Goal: Entertainment & Leisure: Browse casually

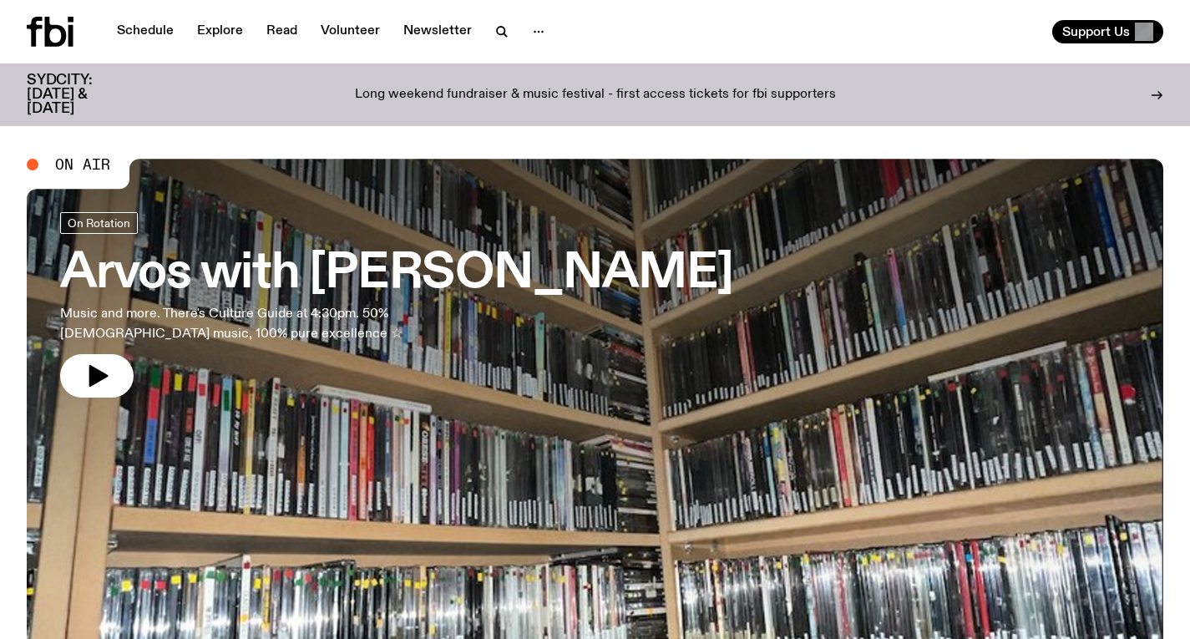
click at [405, 272] on h3 "Arvos with [PERSON_NAME]" at bounding box center [396, 274] width 673 height 47
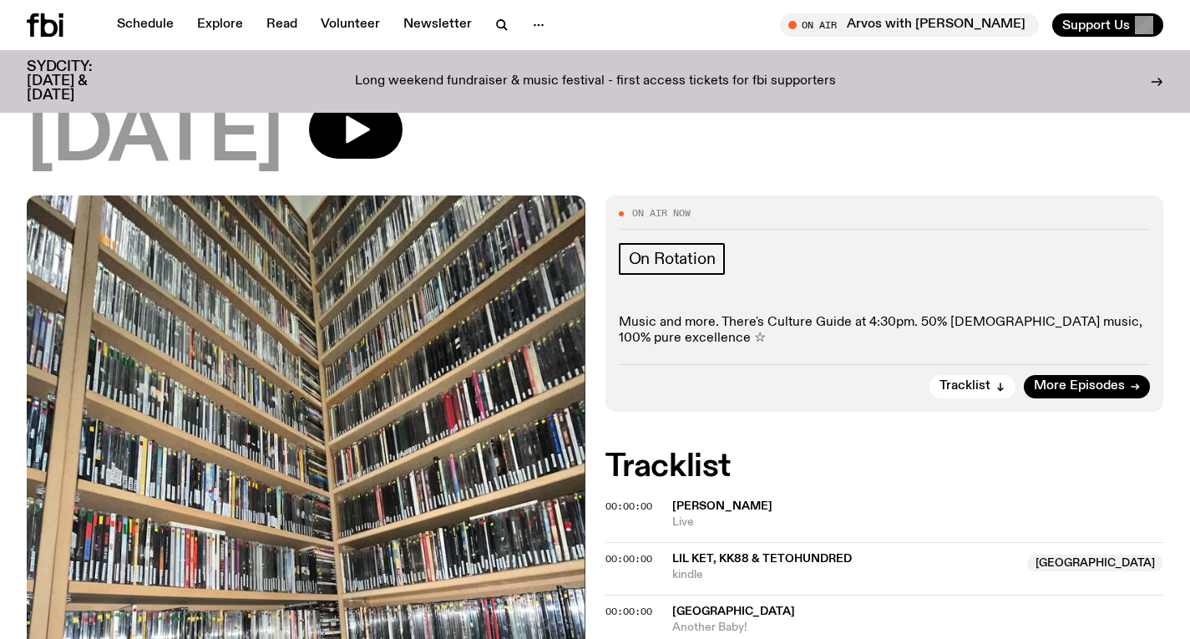
scroll to position [94, 0]
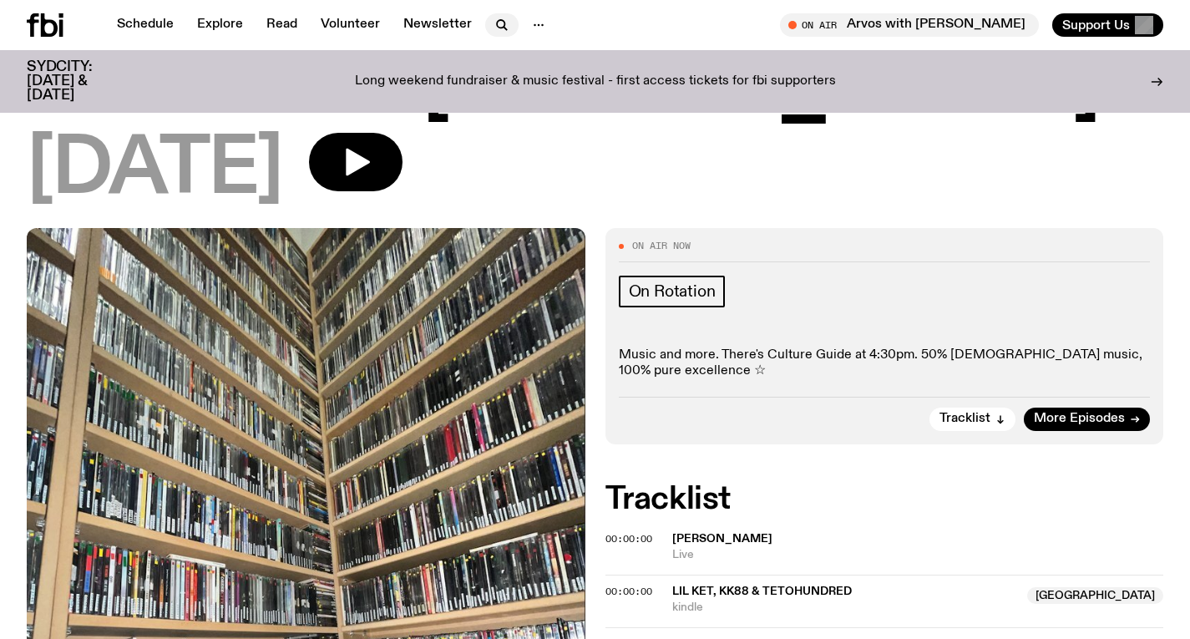
click at [497, 26] on icon "button" at bounding box center [502, 25] width 20 height 20
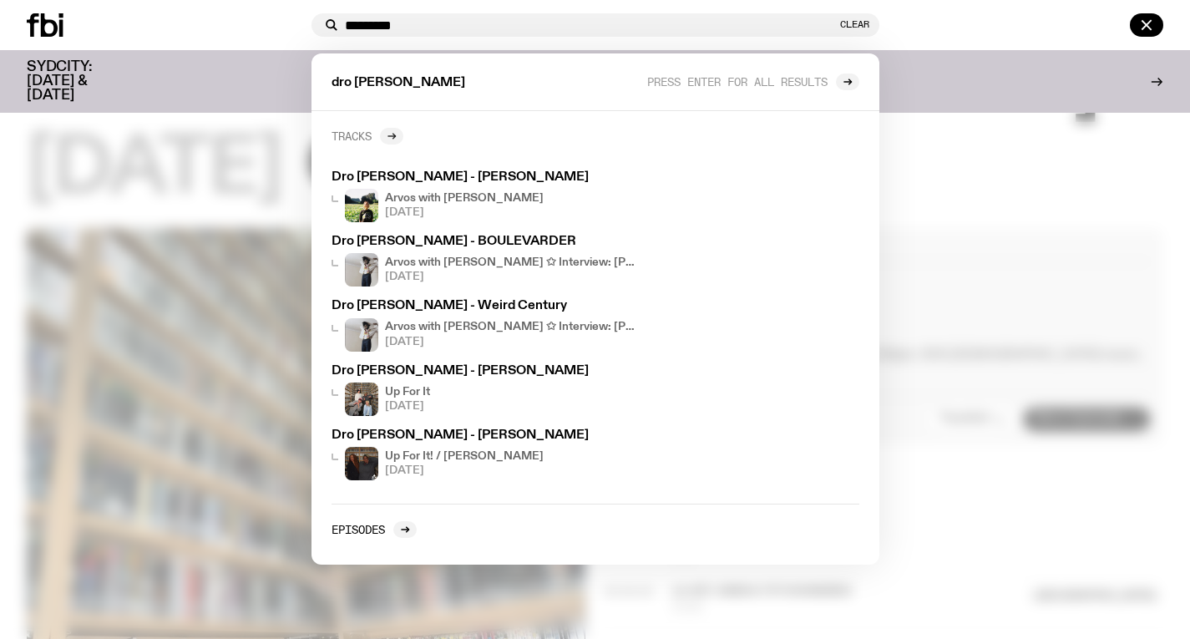
type input "*********"
click at [394, 129] on div at bounding box center [391, 136] width 23 height 17
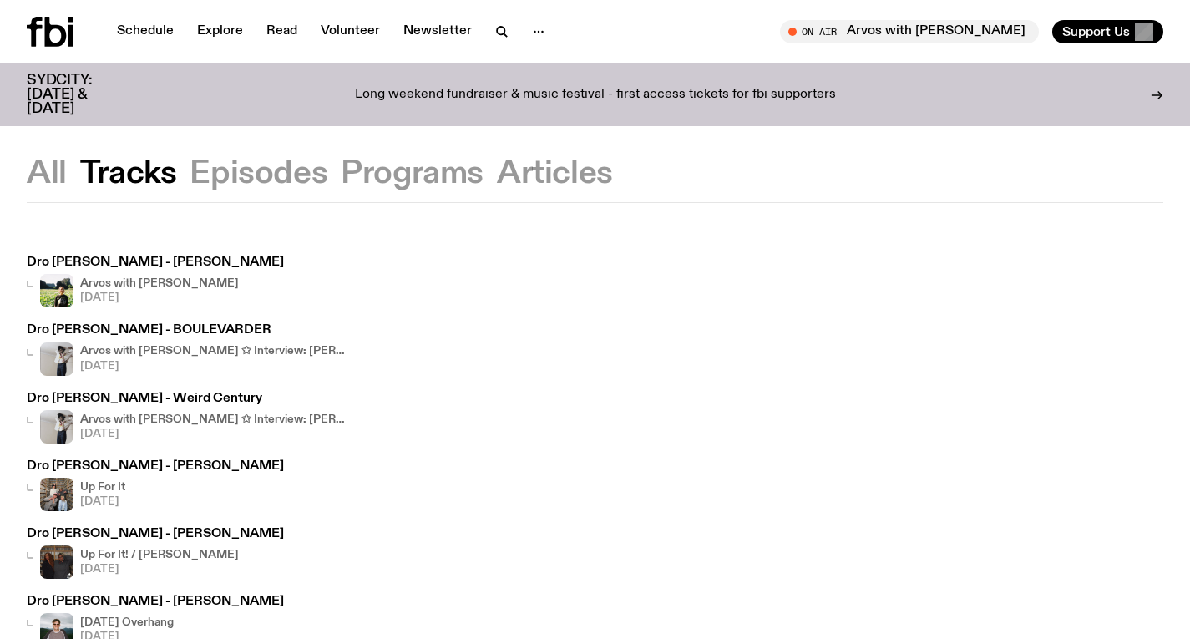
click at [36, 30] on icon at bounding box center [50, 32] width 47 height 30
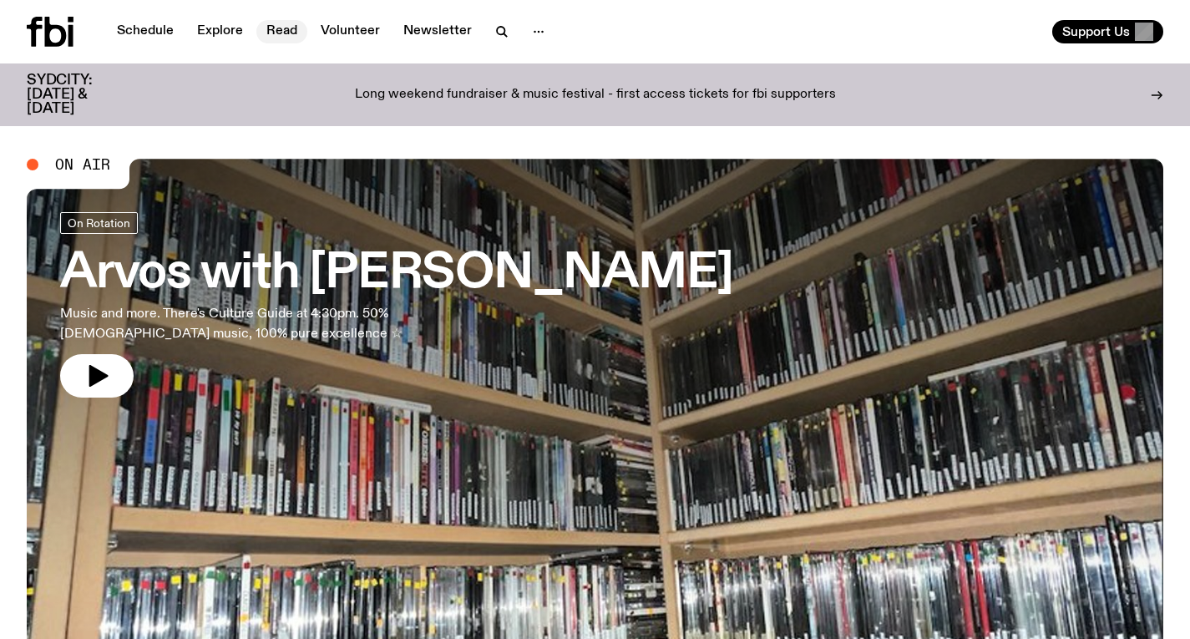
click at [271, 25] on link "Read" at bounding box center [281, 31] width 51 height 23
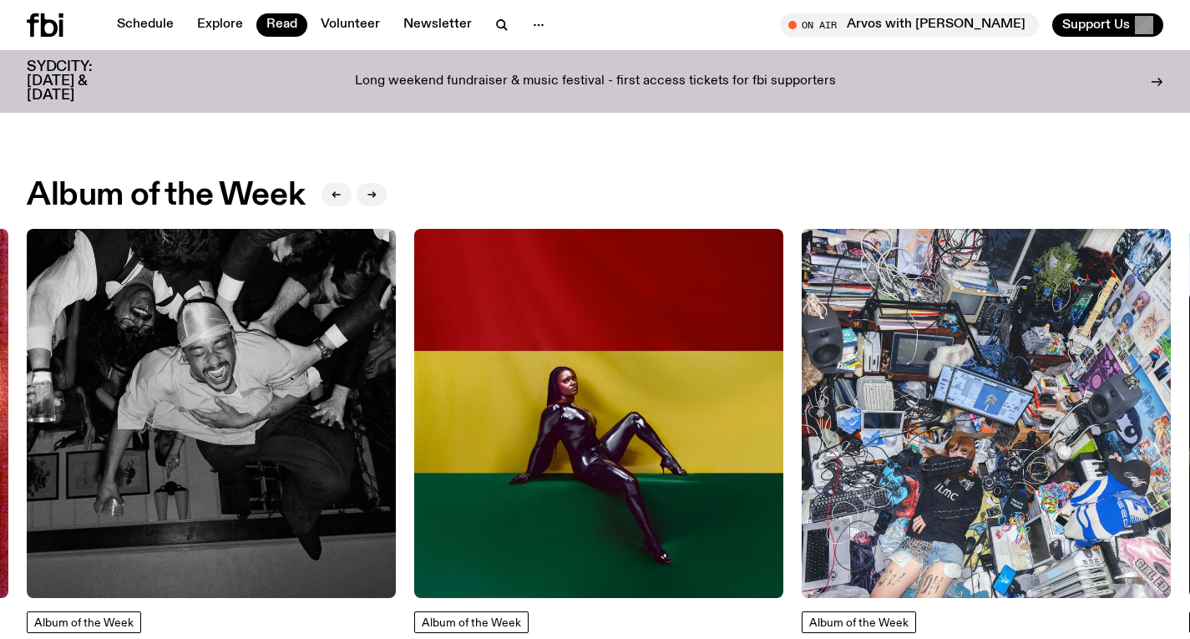
scroll to position [647, 0]
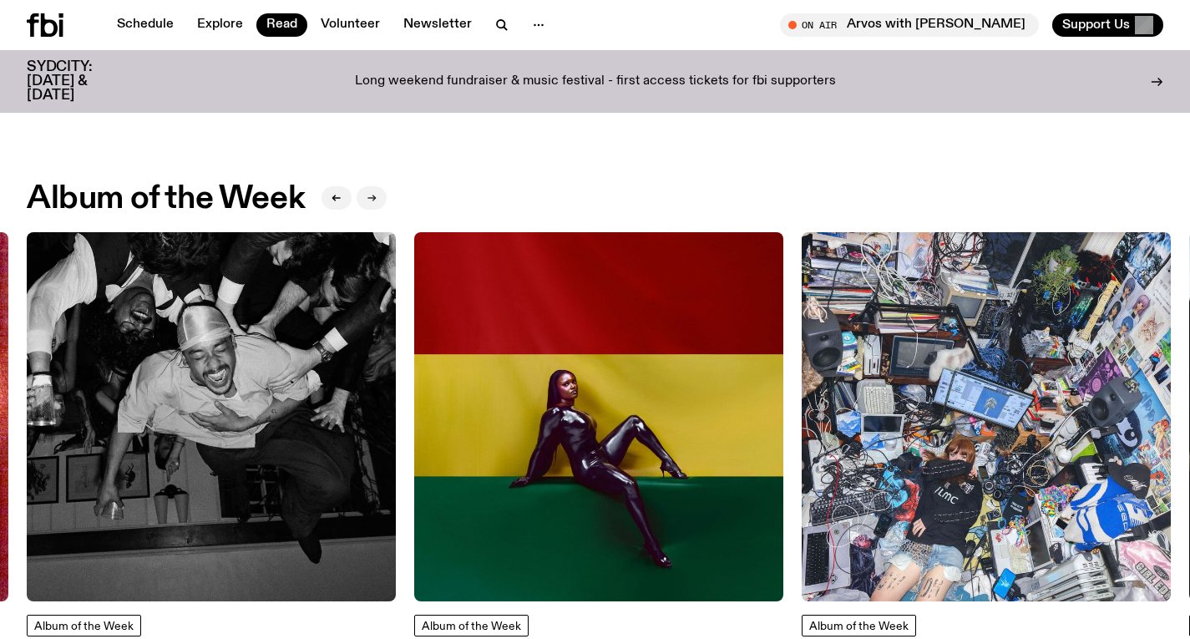
click at [373, 191] on button "button" at bounding box center [372, 197] width 30 height 23
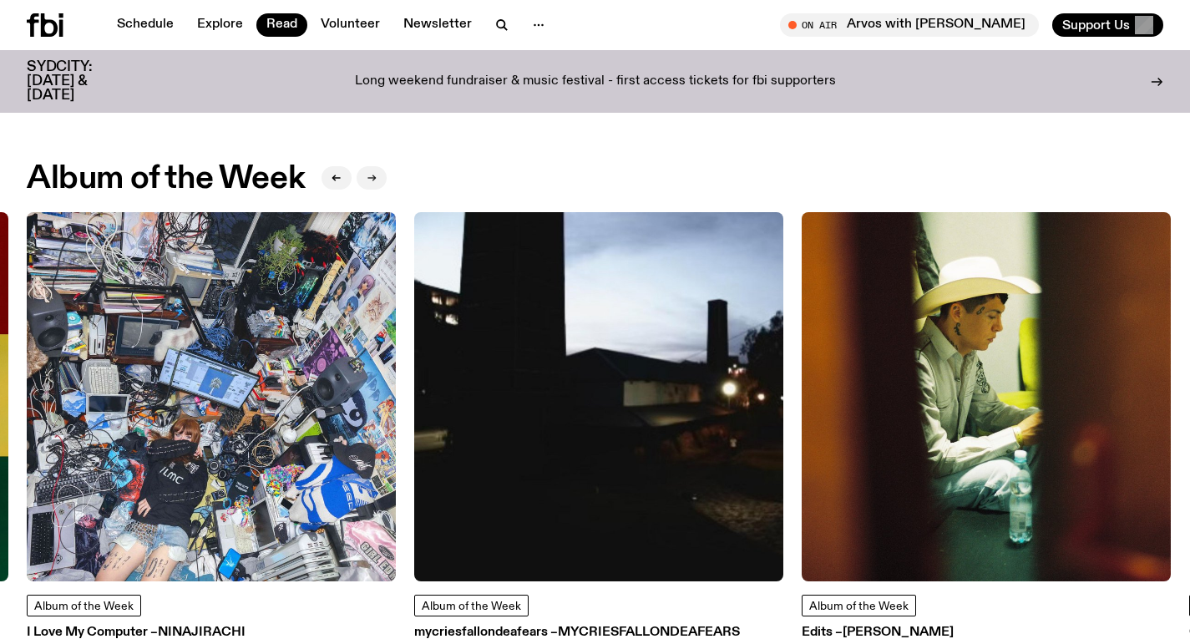
scroll to position [649, 0]
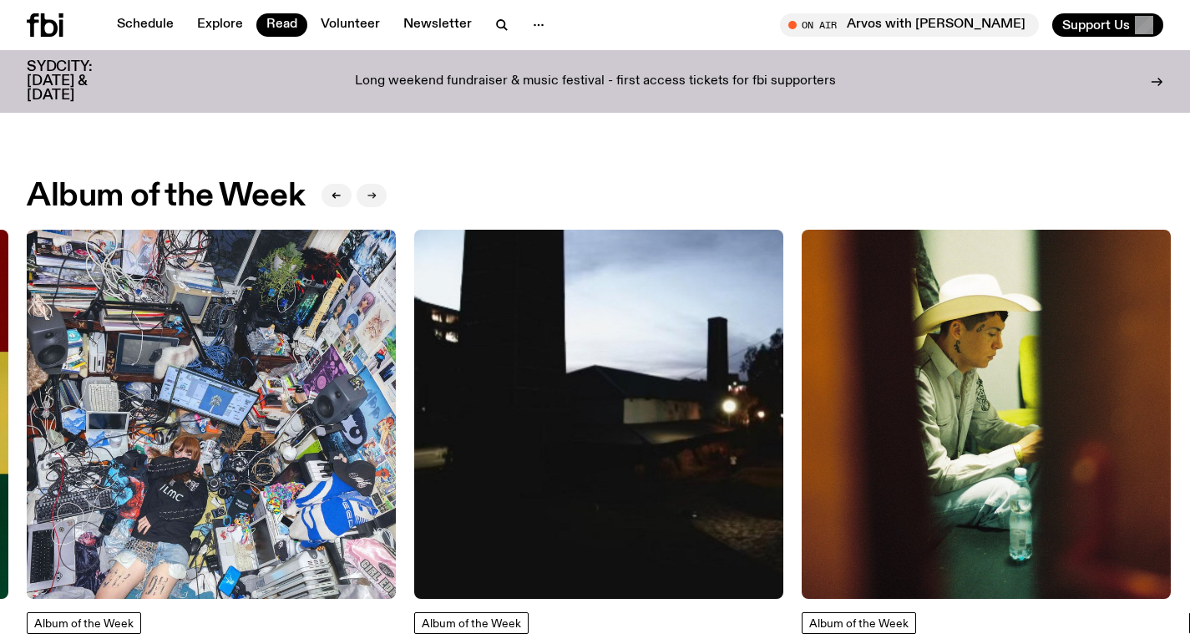
click at [368, 186] on button "button" at bounding box center [372, 195] width 30 height 23
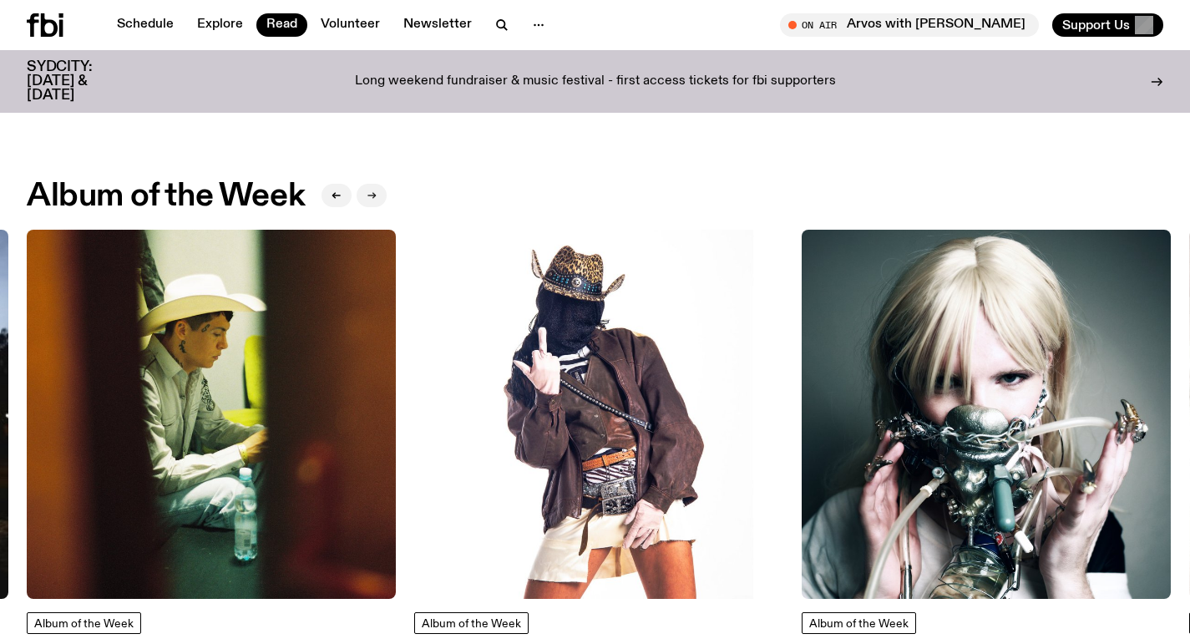
click at [368, 186] on button "button" at bounding box center [372, 195] width 30 height 23
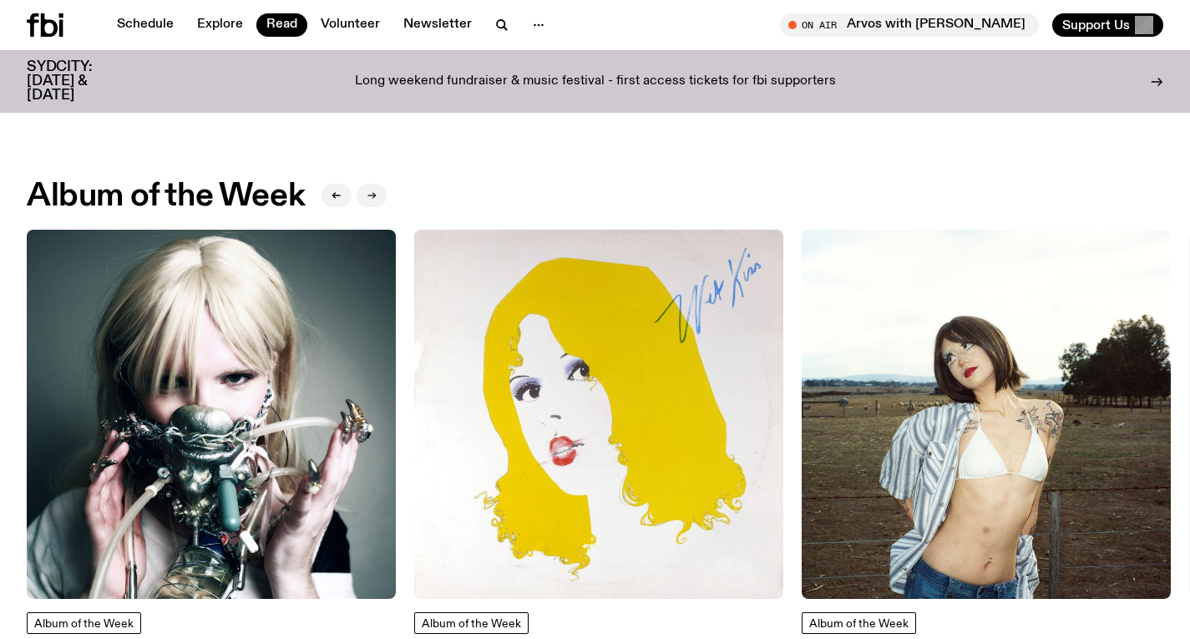
click at [368, 186] on button "button" at bounding box center [372, 195] width 30 height 23
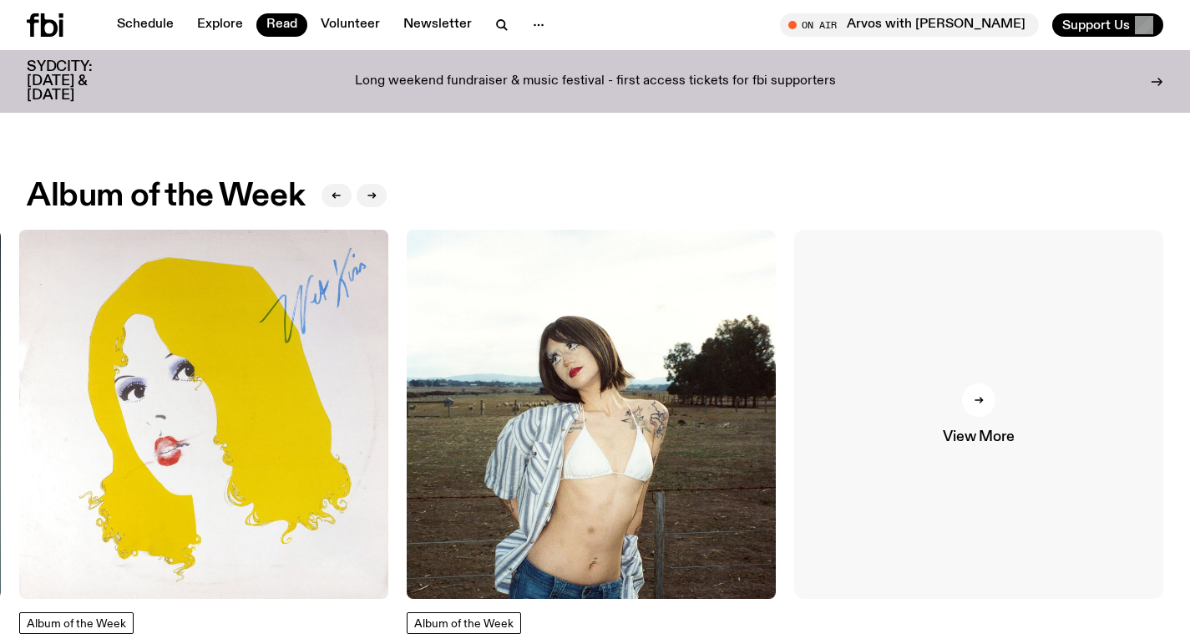
click at [964, 317] on link "View More" at bounding box center [978, 414] width 369 height 369
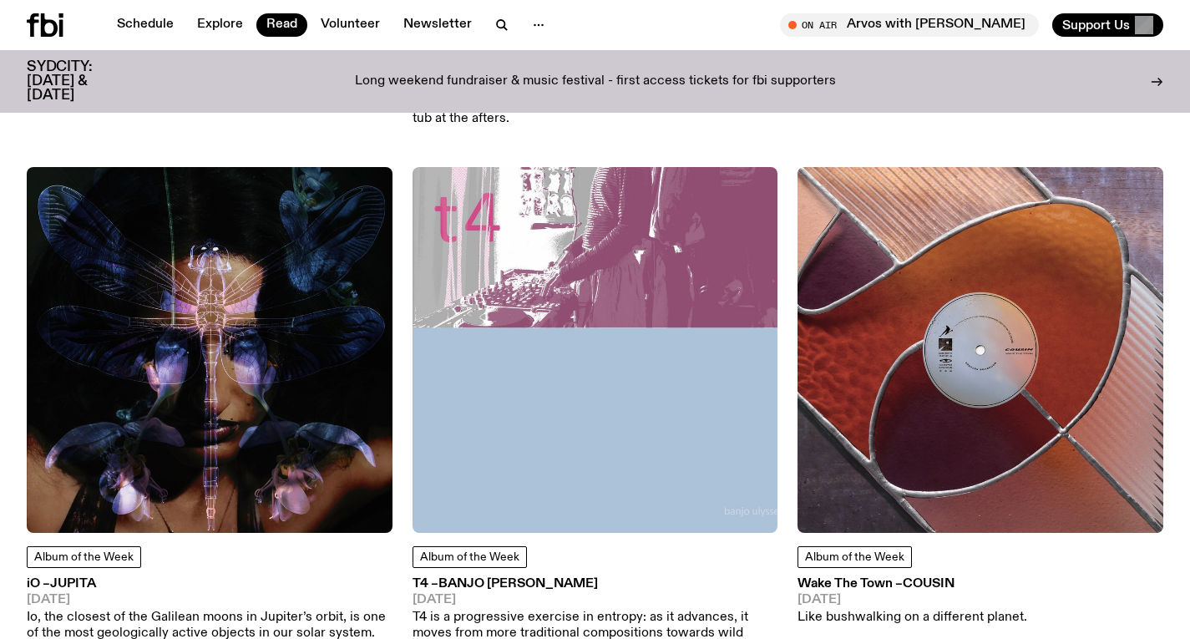
scroll to position [4422, 0]
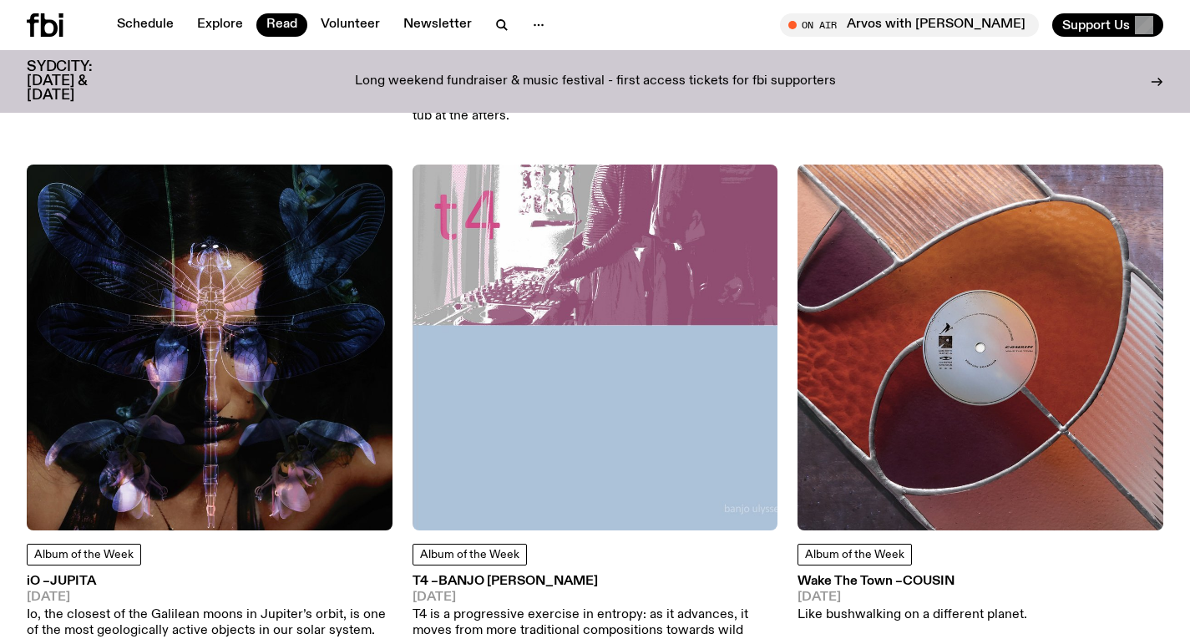
click at [552, 382] on img at bounding box center [596, 348] width 366 height 366
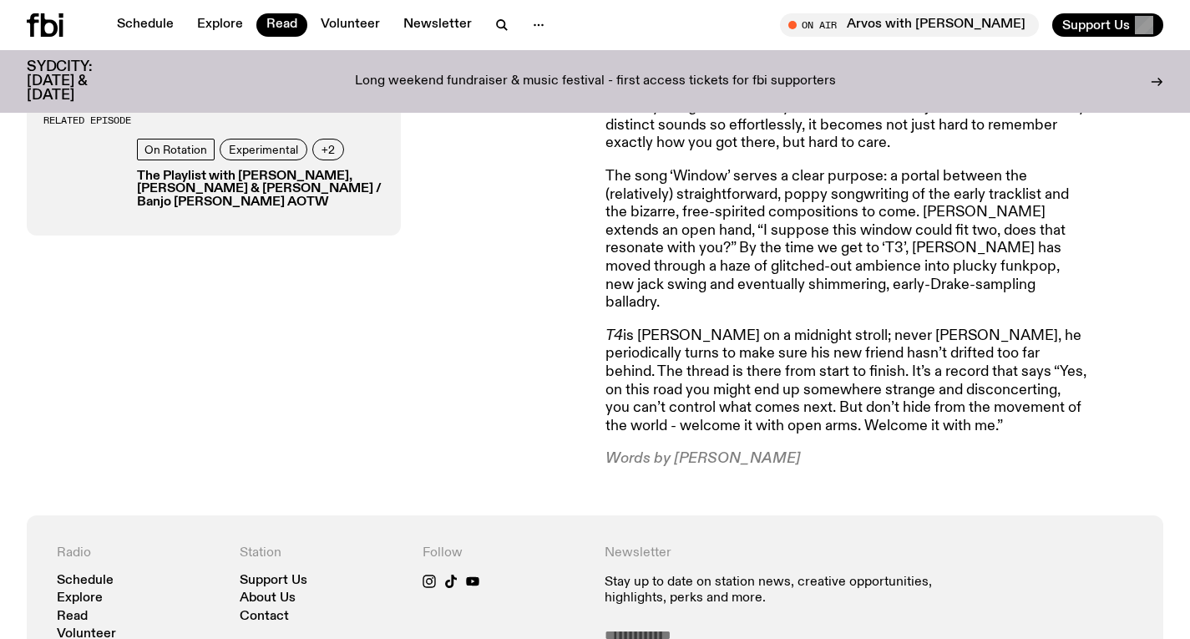
scroll to position [1000, 0]
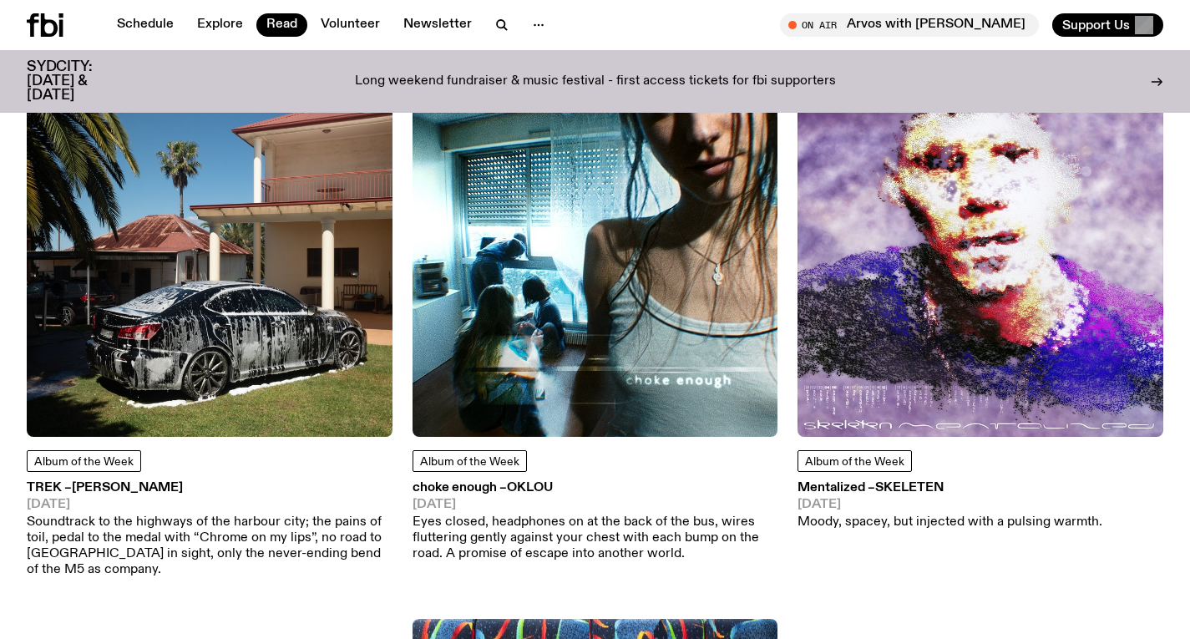
scroll to position [5063, 0]
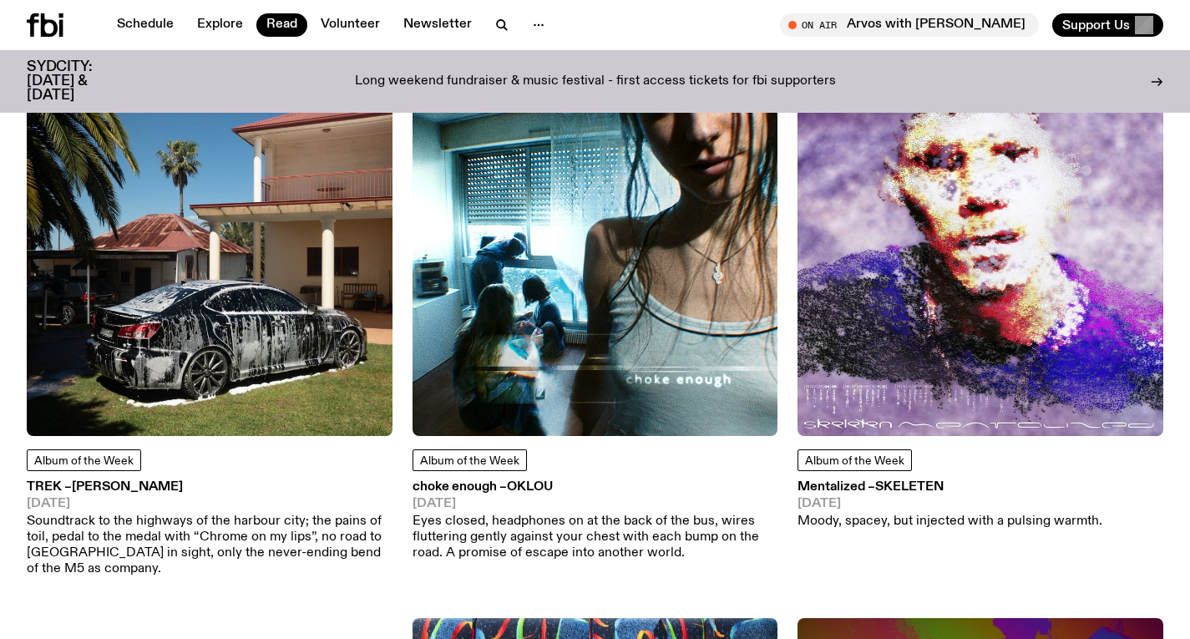
click at [1050, 266] on img at bounding box center [981, 254] width 366 height 366
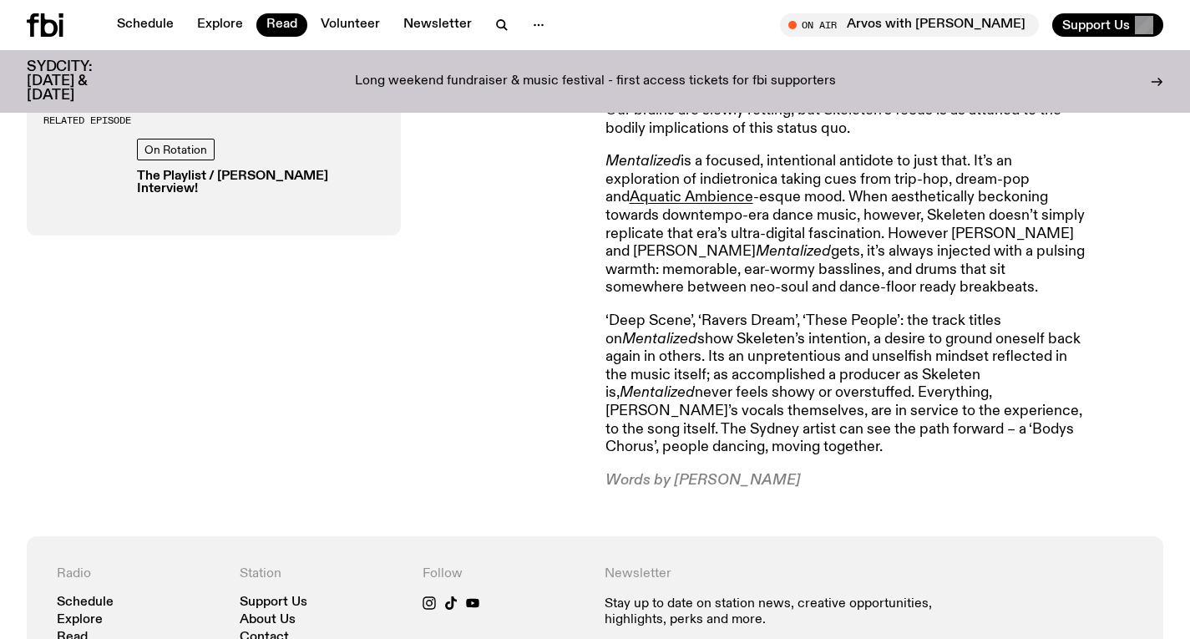
scroll to position [1086, 0]
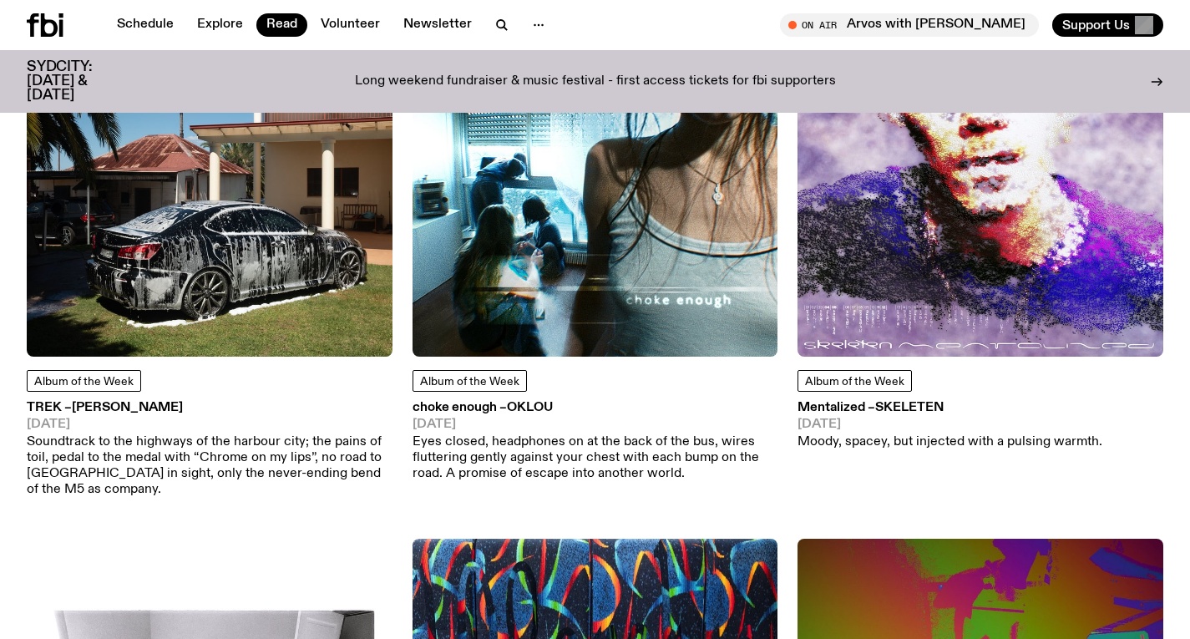
scroll to position [5148, 0]
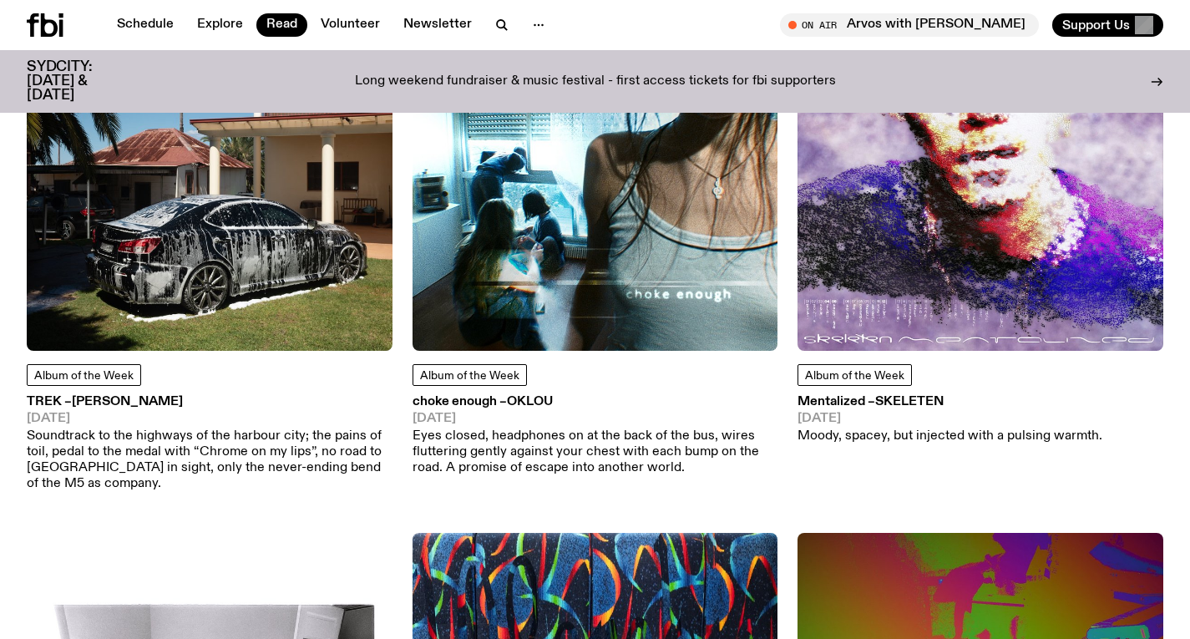
click at [545, 257] on img at bounding box center [596, 169] width 366 height 366
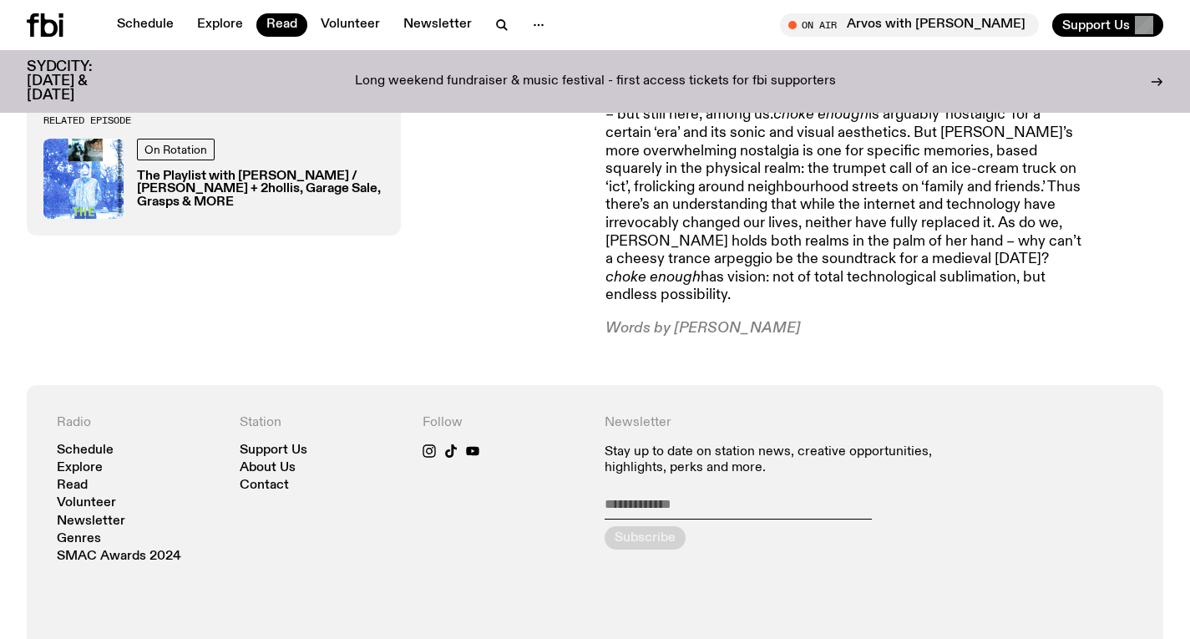
scroll to position [1234, 0]
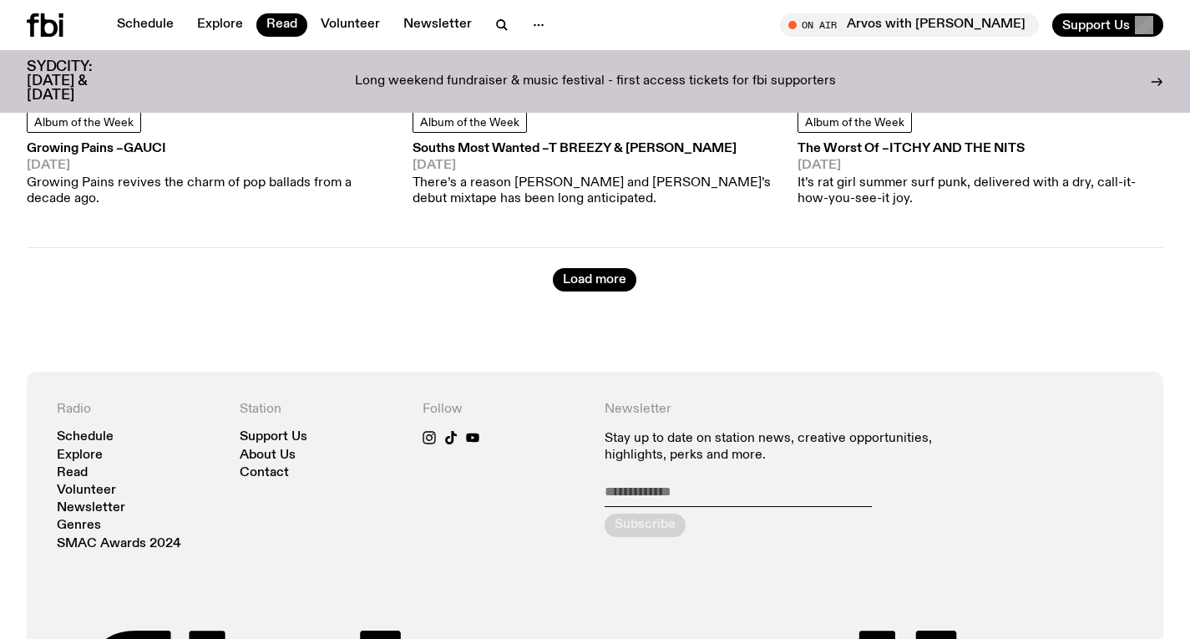
scroll to position [12818, 0]
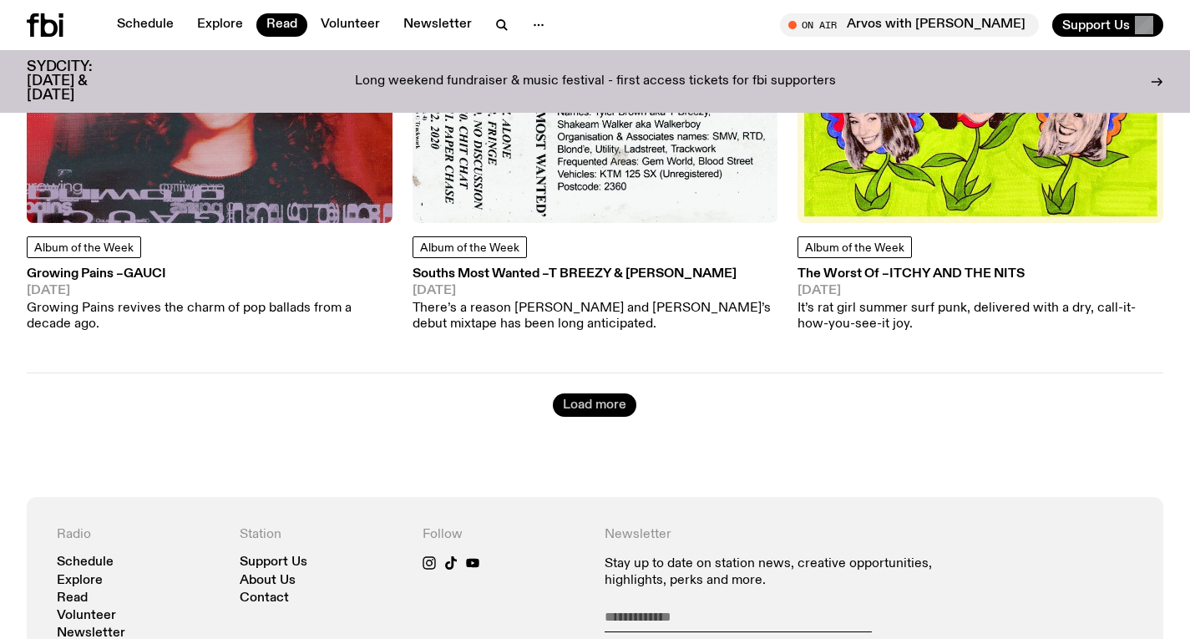
click at [591, 393] on button "Load more" at bounding box center [595, 404] width 84 height 23
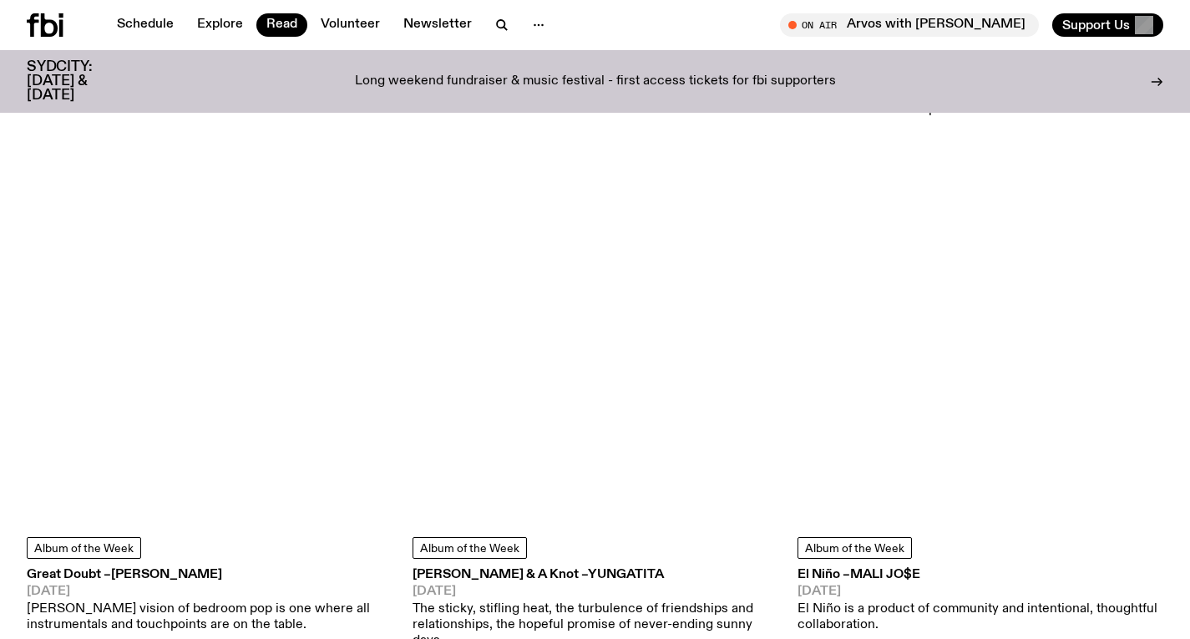
scroll to position [14209, 0]
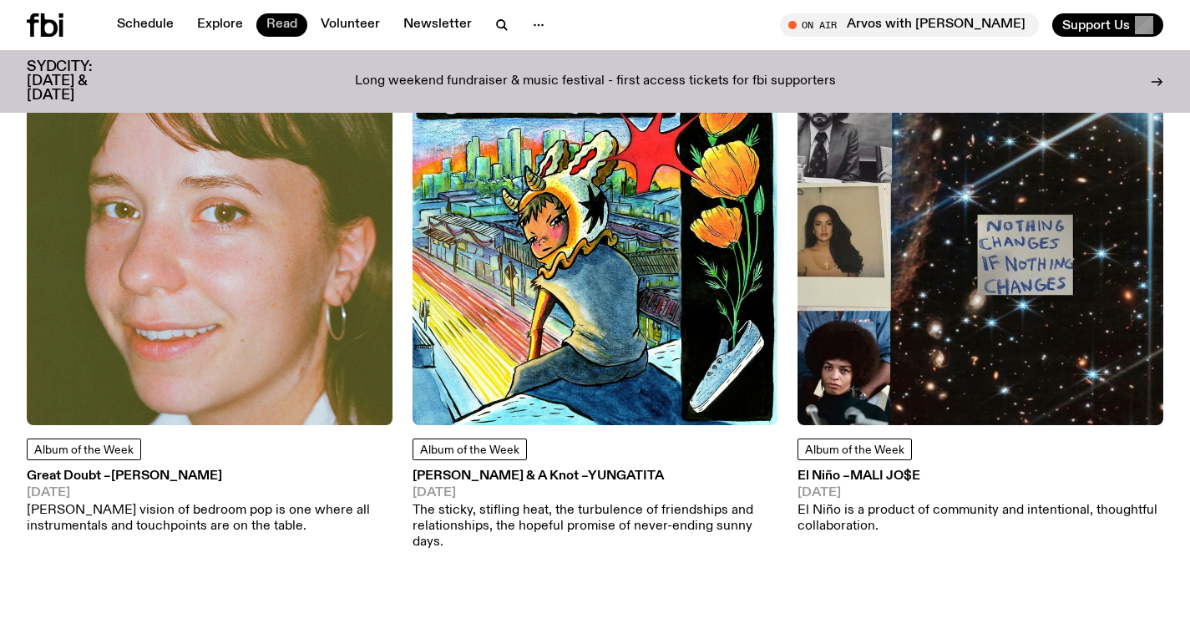
click at [286, 19] on link "Read" at bounding box center [281, 24] width 51 height 23
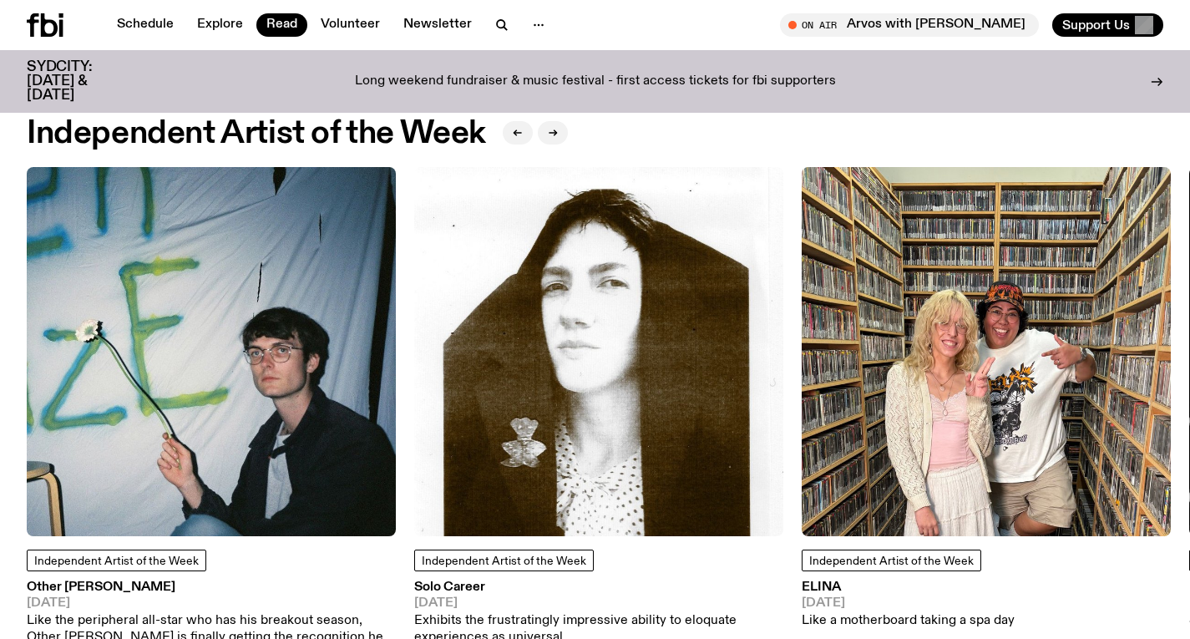
scroll to position [1359, 0]
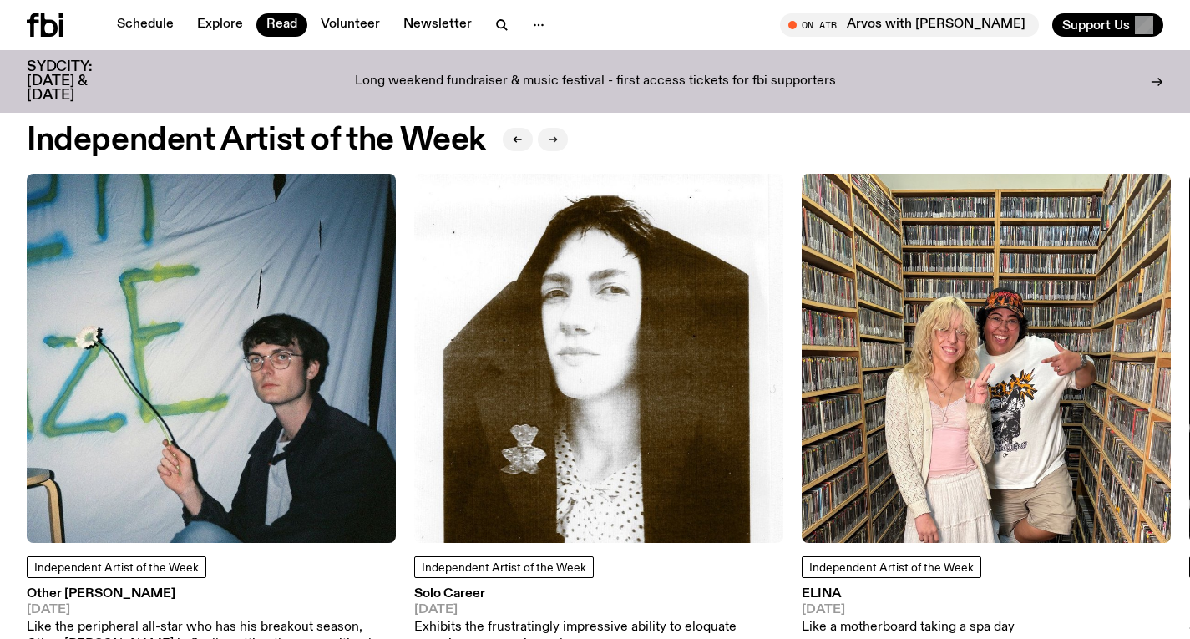
click at [565, 129] on button "button" at bounding box center [553, 139] width 30 height 23
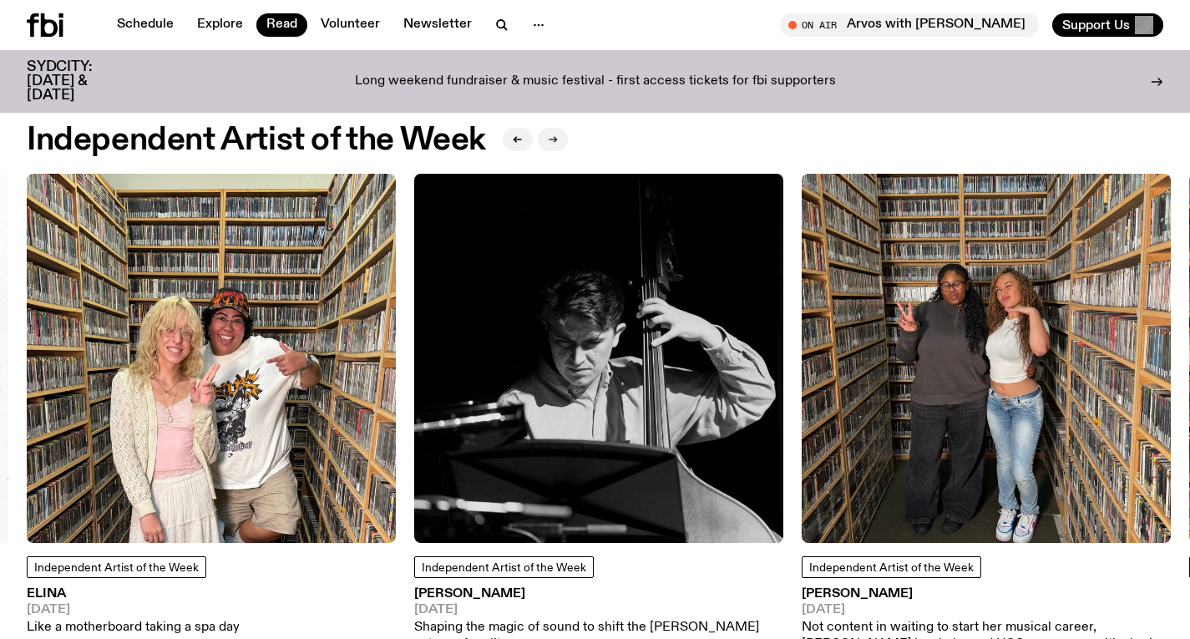
click at [565, 129] on button "button" at bounding box center [553, 139] width 30 height 23
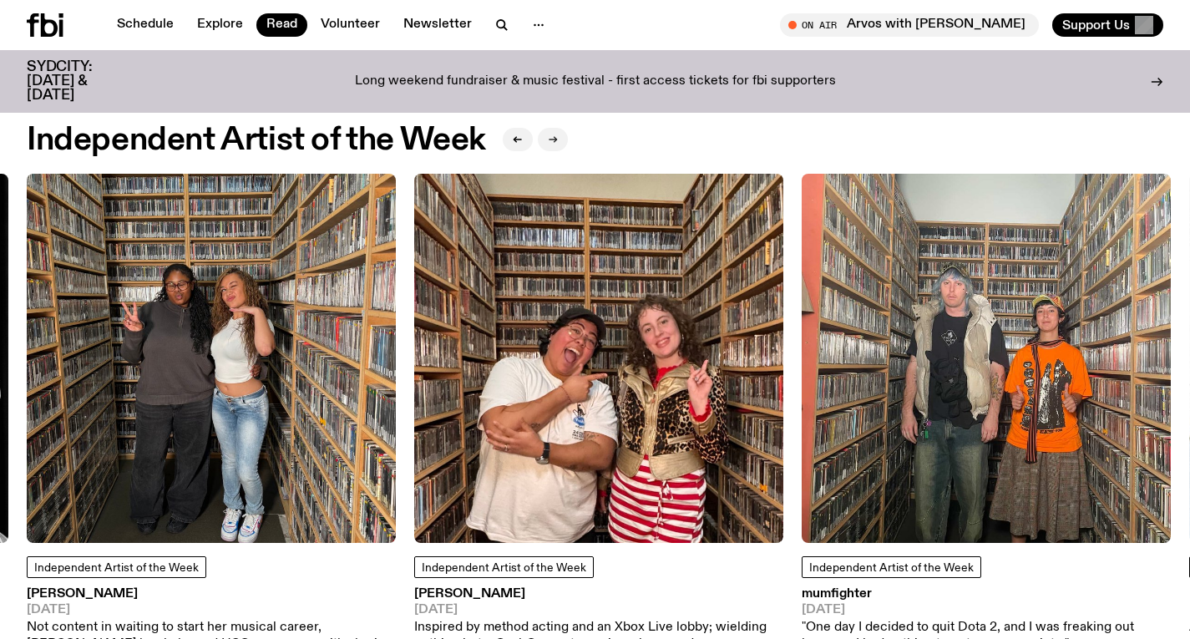
click at [565, 129] on button "button" at bounding box center [553, 139] width 30 height 23
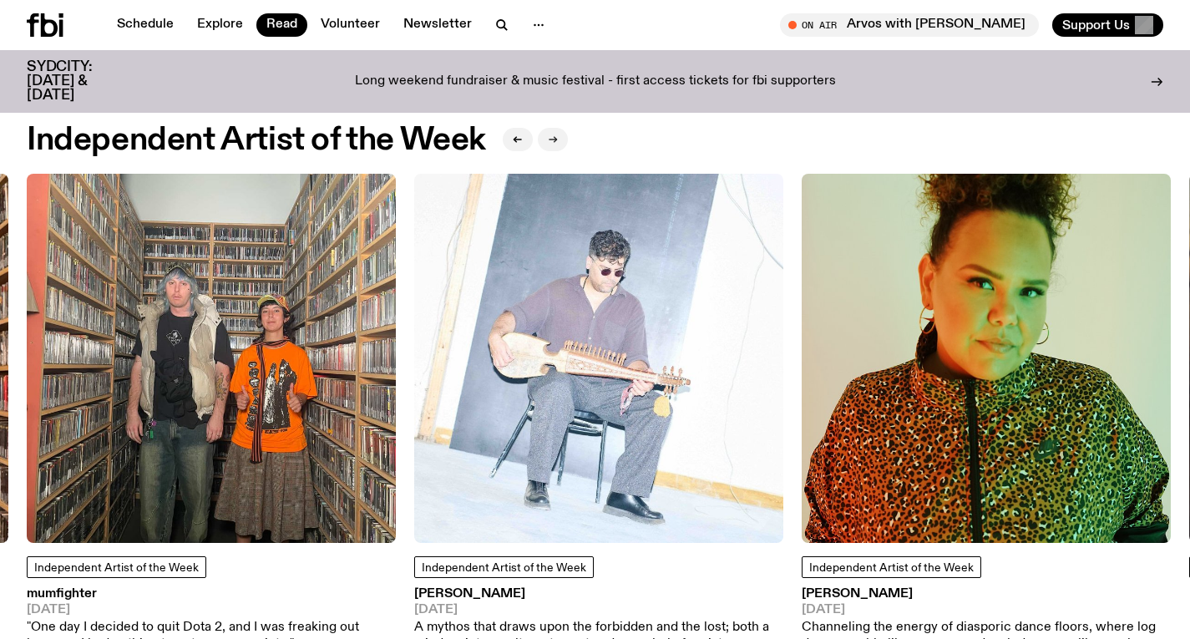
click at [565, 129] on button "button" at bounding box center [553, 139] width 30 height 23
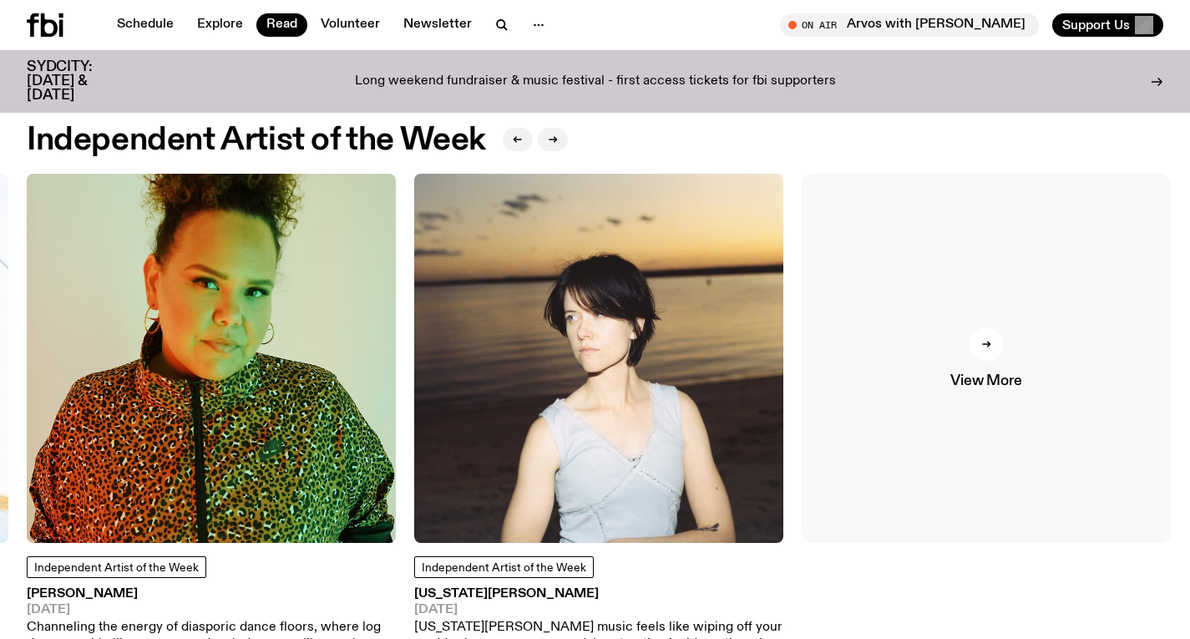
click at [954, 410] on link "View More" at bounding box center [986, 358] width 369 height 369
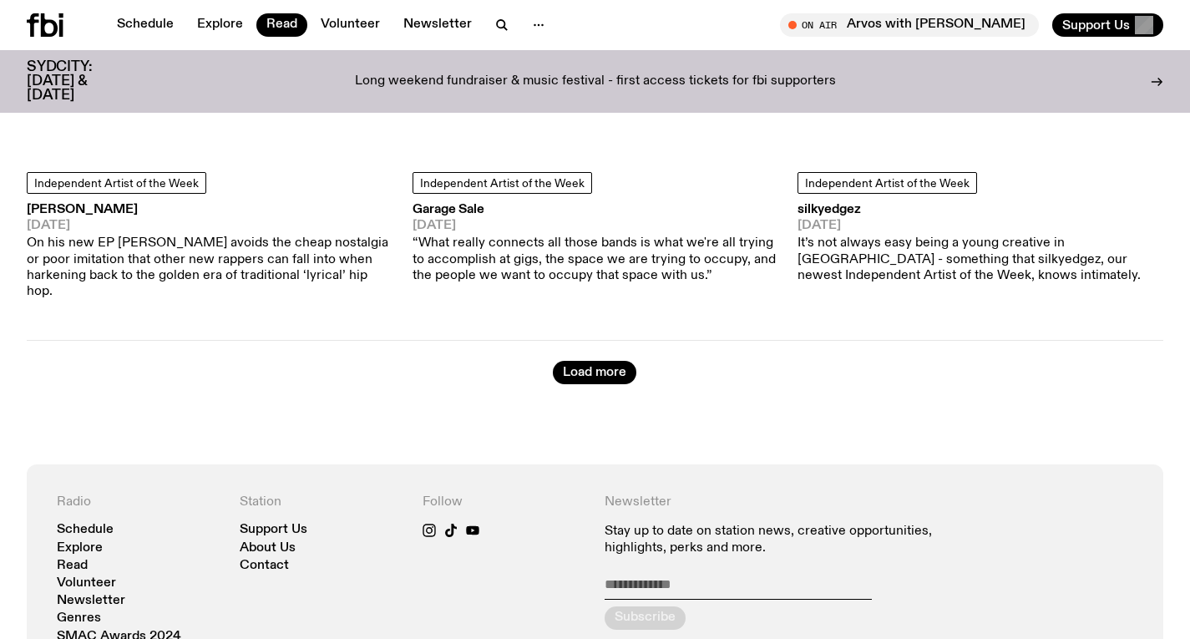
scroll to position [8499, 0]
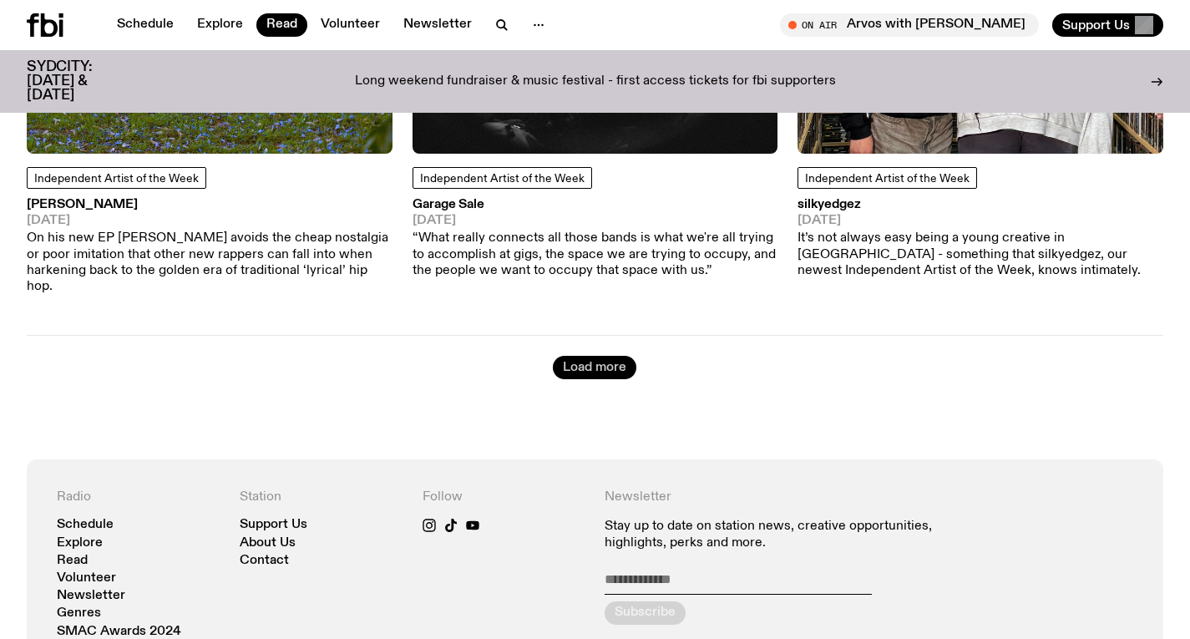
click at [597, 356] on button "Load more" at bounding box center [595, 367] width 84 height 23
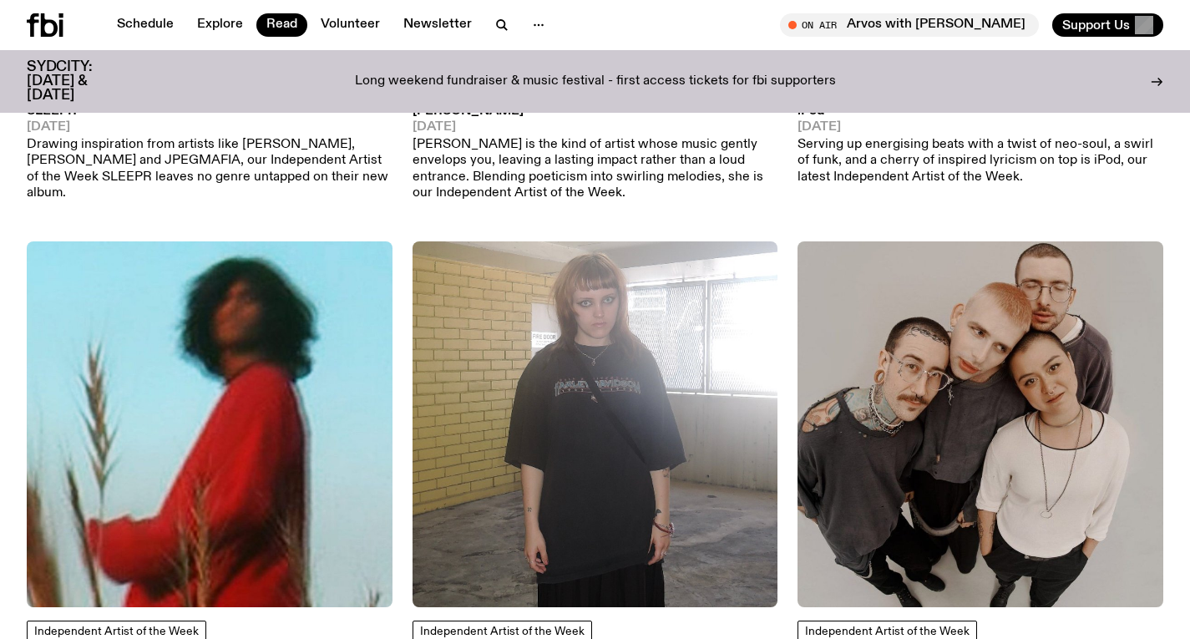
scroll to position [10462, 0]
